Goal: Use online tool/utility: Utilize a website feature to perform a specific function

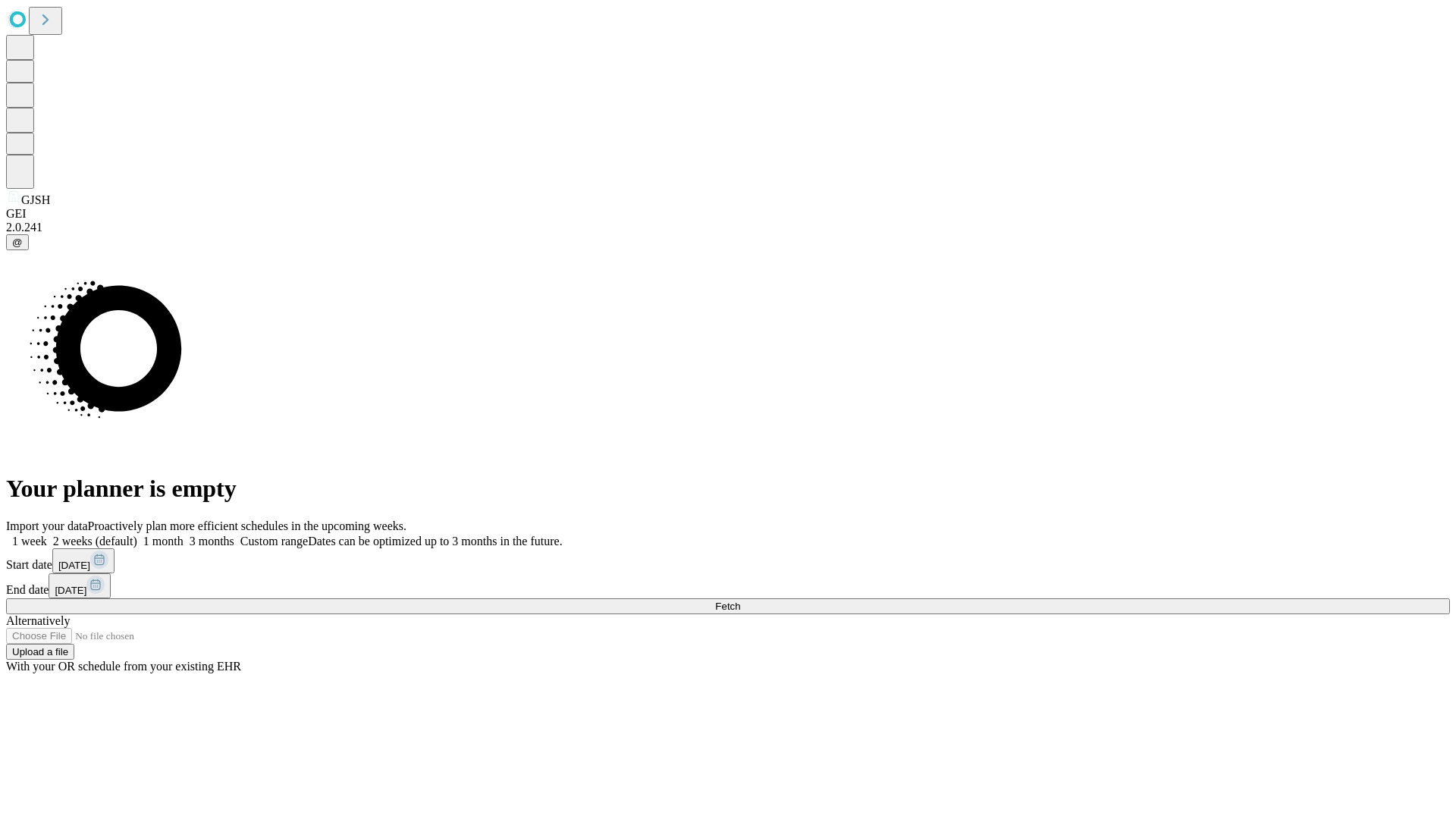
click at [740, 600] on span "Fetch" at bounding box center [728, 606] width 25 height 11
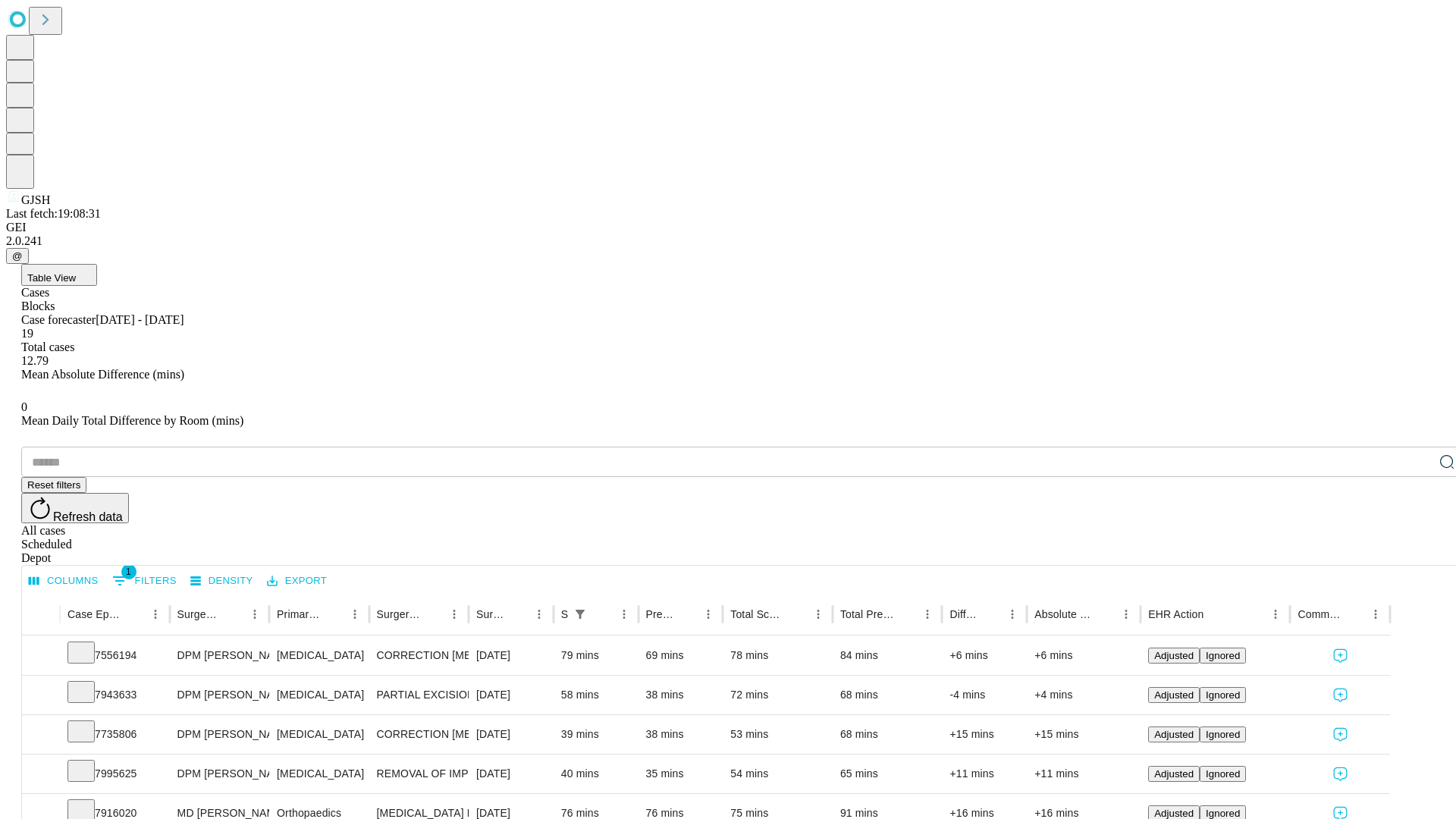
click at [76, 272] on span "Table View" at bounding box center [52, 278] width 49 height 11
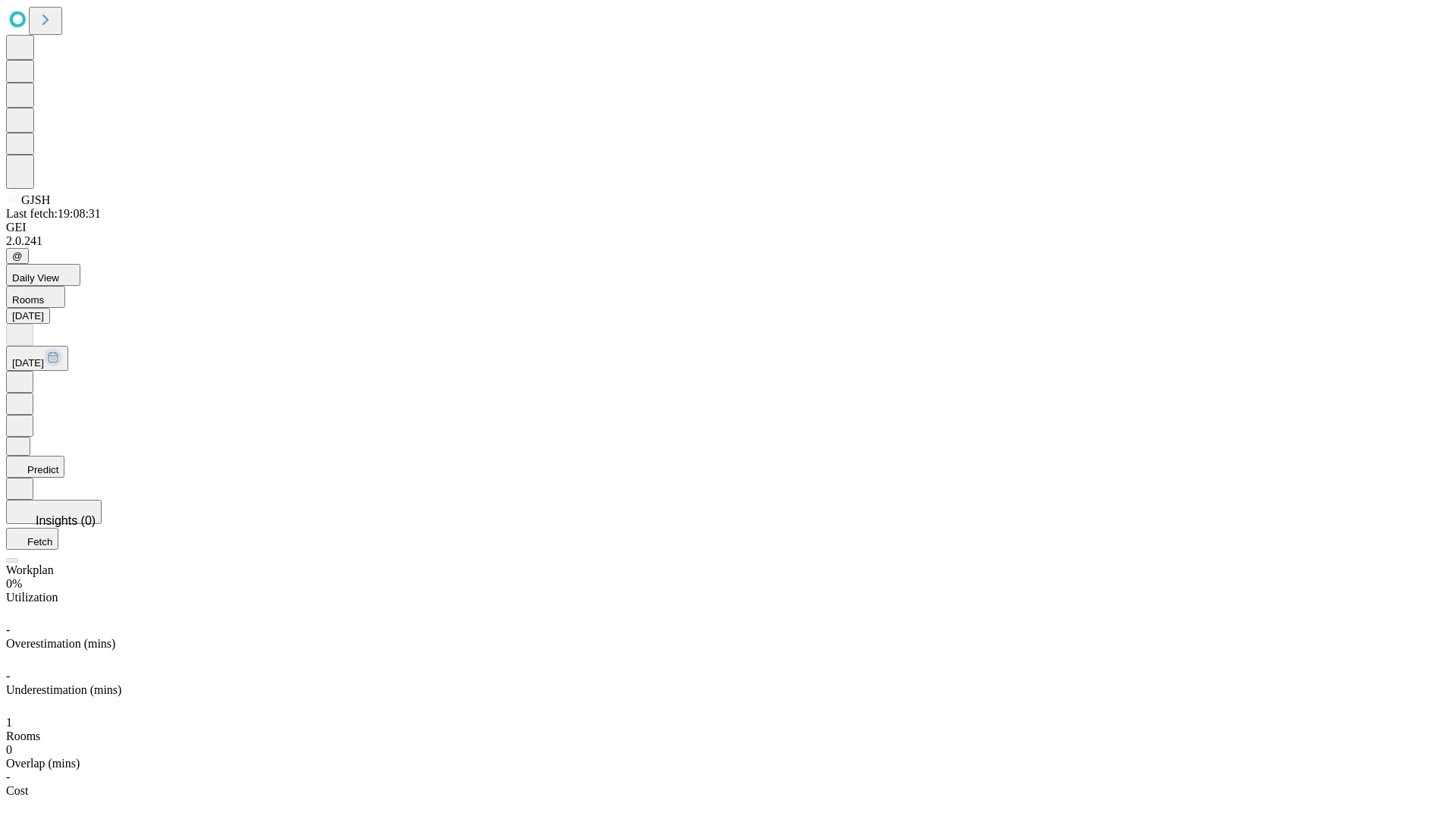
click at [65, 456] on button "Predict" at bounding box center [35, 466] width 58 height 22
